Goal: Find contact information: Find contact information

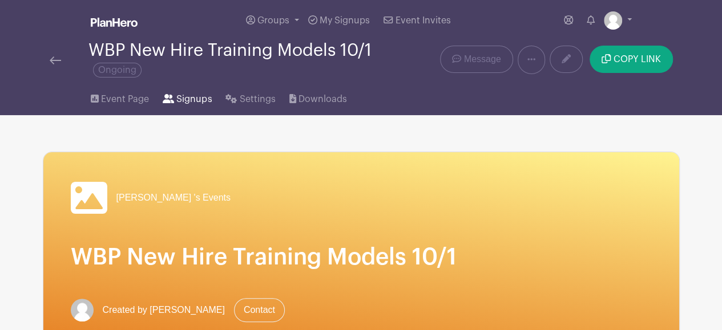
click at [203, 99] on span "Signups" at bounding box center [193, 99] width 35 height 14
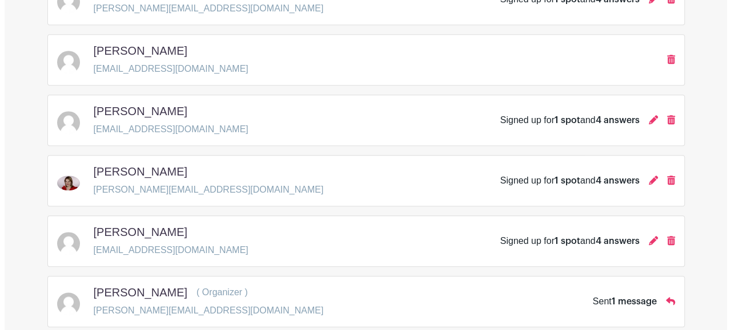
scroll to position [475, 0]
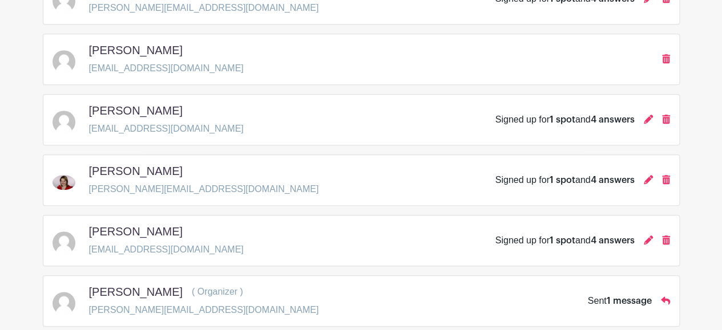
click at [370, 184] on div "[PERSON_NAME] [PERSON_NAME][EMAIL_ADDRESS][DOMAIN_NAME] Signed up for 1 spot an…" at bounding box center [362, 180] width 618 height 32
click at [649, 179] on icon at bounding box center [648, 179] width 9 height 9
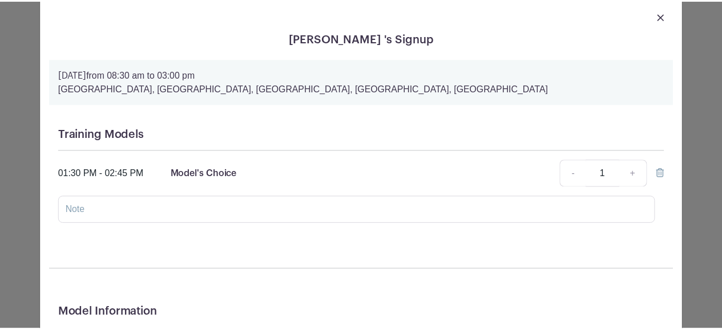
scroll to position [0, 0]
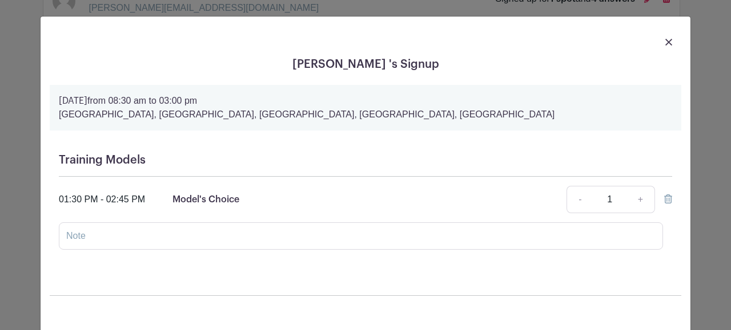
click at [665, 39] on img at bounding box center [668, 42] width 7 height 7
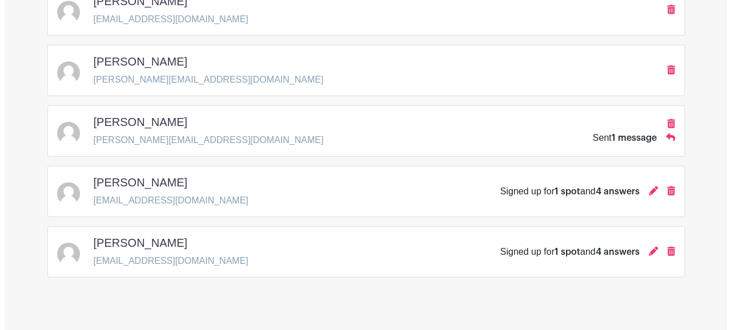
scroll to position [1251, 0]
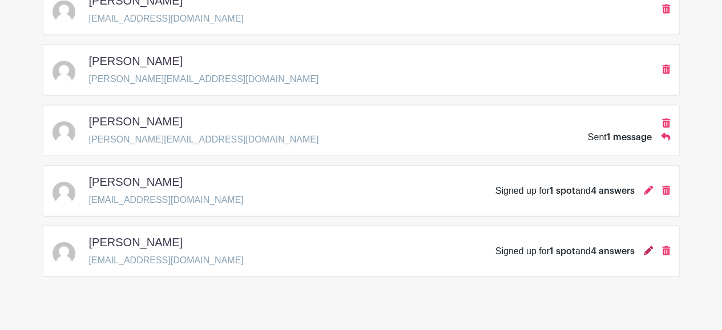
click at [646, 247] on icon at bounding box center [648, 251] width 9 height 9
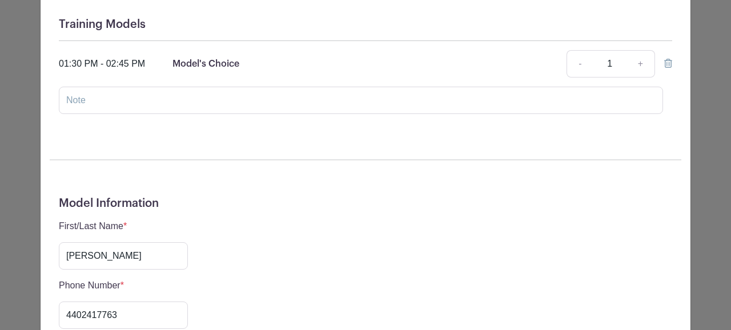
scroll to position [0, 0]
